Goal: Navigation & Orientation: Find specific page/section

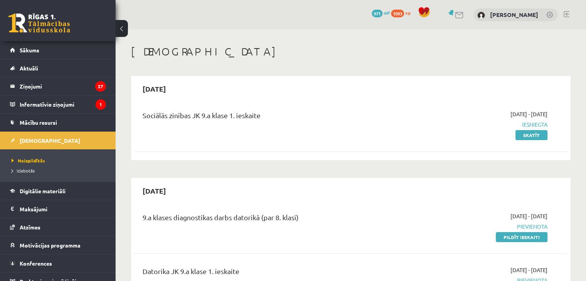
scroll to position [209, 0]
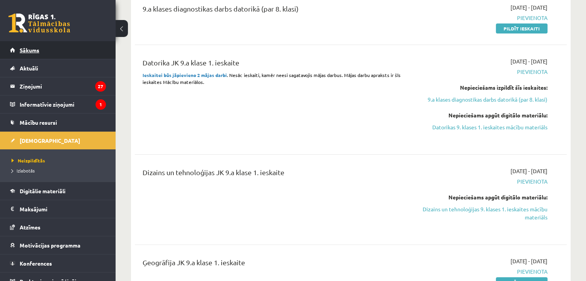
click at [37, 48] on span "Sākums" at bounding box center [30, 50] width 20 height 7
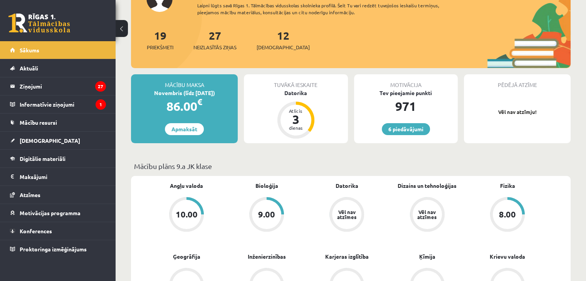
scroll to position [107, 0]
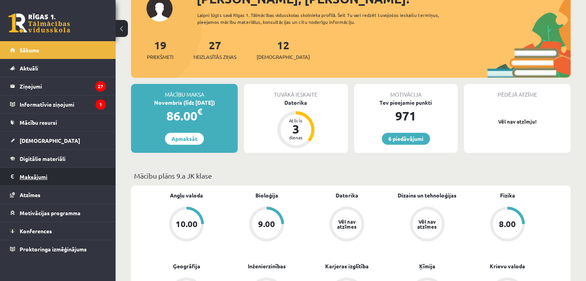
click at [51, 176] on legend "Maksājumi 0" at bounding box center [63, 177] width 86 height 18
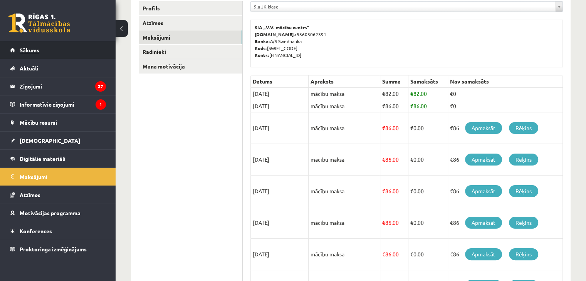
click at [47, 49] on link "Sākums" at bounding box center [58, 50] width 96 height 18
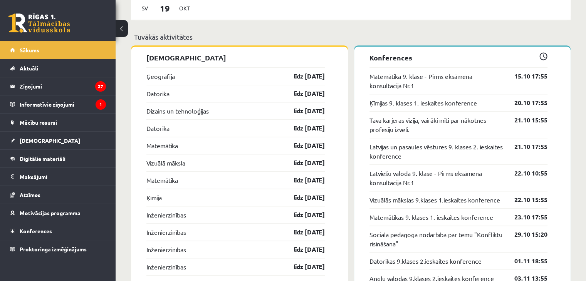
scroll to position [773, 0]
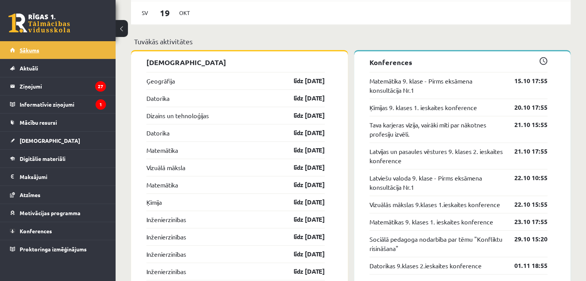
click at [34, 50] on span "Sākums" at bounding box center [30, 50] width 20 height 7
